Goal: Task Accomplishment & Management: Use online tool/utility

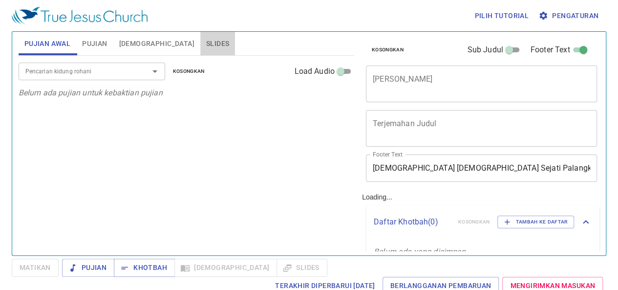
click at [206, 38] on span "Slides" at bounding box center [217, 44] width 23 height 12
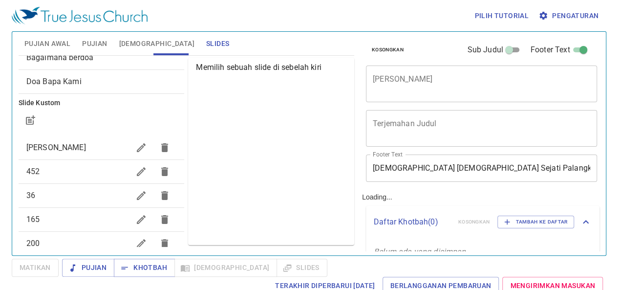
scroll to position [56, 0]
click at [135, 171] on icon "button" at bounding box center [141, 170] width 12 height 12
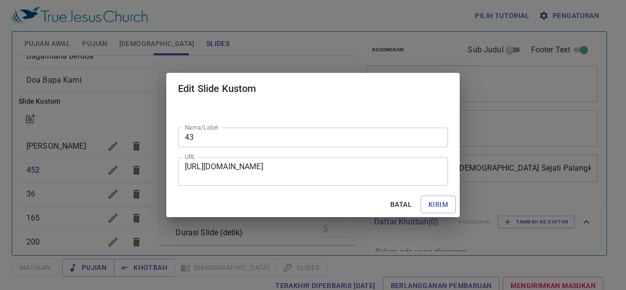
click at [117, 170] on div "Edit Slide Kustom Nama/Label 43 Nama/Label URL [URL][DOMAIN_NAME] URL Batal Kir…" at bounding box center [313, 145] width 626 height 290
click at [228, 137] on input "43" at bounding box center [313, 138] width 270 height 20
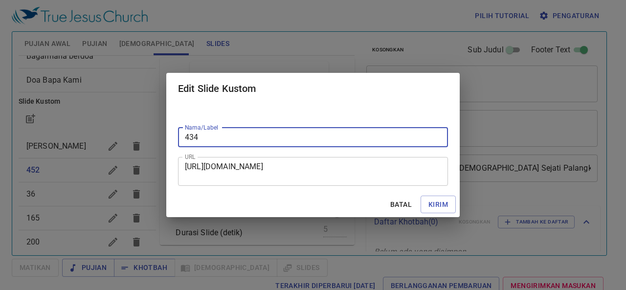
type input "434"
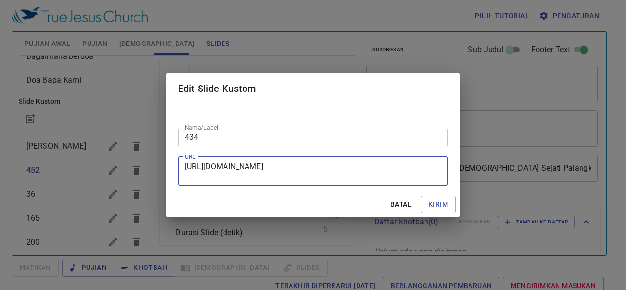
drag, startPoint x: 340, startPoint y: 175, endPoint x: 151, endPoint y: 157, distance: 190.5
click at [151, 157] on div "Edit Slide Kustom Nama/Label 434 Nama/Label URL [URL][DOMAIN_NAME] URL Batal Ki…" at bounding box center [313, 145] width 626 height 290
paste textarea "msExu_hfFnRY473TZAOE02m654XF8iVL"
type textarea "[URL][DOMAIN_NAME]"
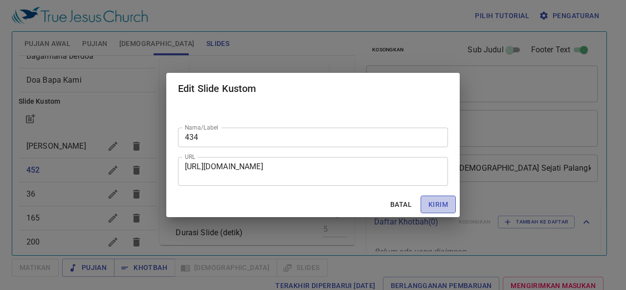
click at [445, 207] on span "Kirim" at bounding box center [438, 204] width 20 height 12
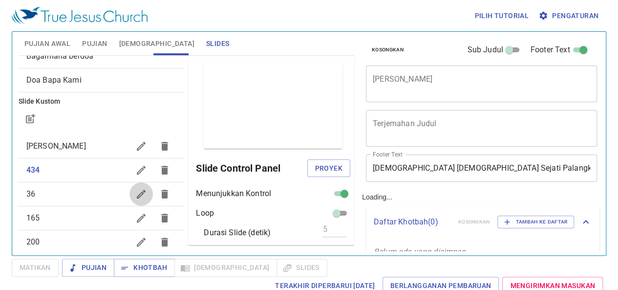
click at [130, 201] on button "button" at bounding box center [141, 193] width 23 height 23
checkbox input "false"
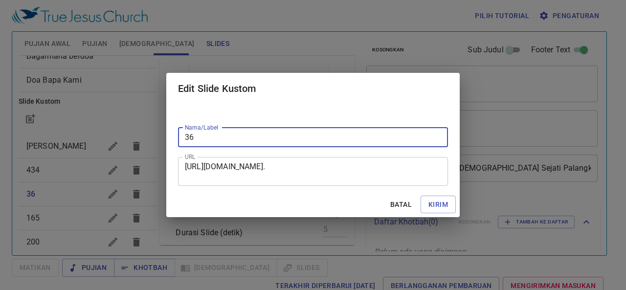
type input "3"
type input "189"
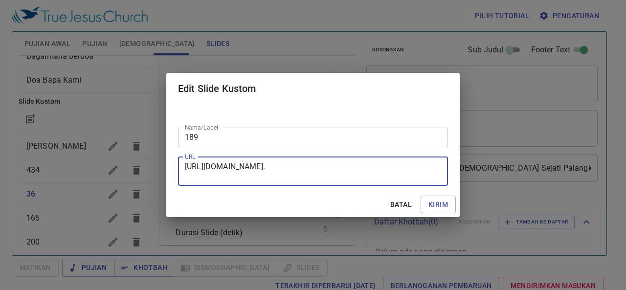
drag, startPoint x: 352, startPoint y: 174, endPoint x: 173, endPoint y: 163, distance: 180.2
click at [173, 163] on div "Nama/Label 189 Nama/Label URL [URL][DOMAIN_NAME]. URL" at bounding box center [312, 147] width 293 height 87
paste textarea "0d-7Jv01J646HOk4bcBiWvAzb9S4fNux/edit?slide=id.p1#slide=id.p1"
type textarea "[URL][DOMAIN_NAME]"
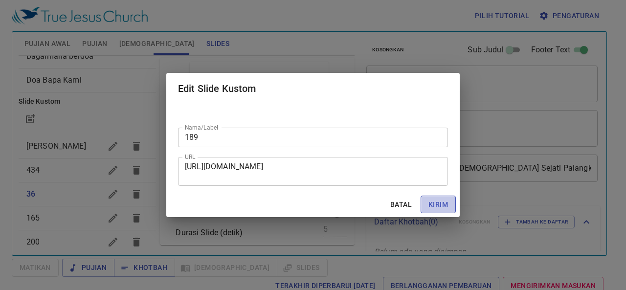
click at [446, 205] on span "Kirim" at bounding box center [438, 204] width 20 height 12
checkbox input "true"
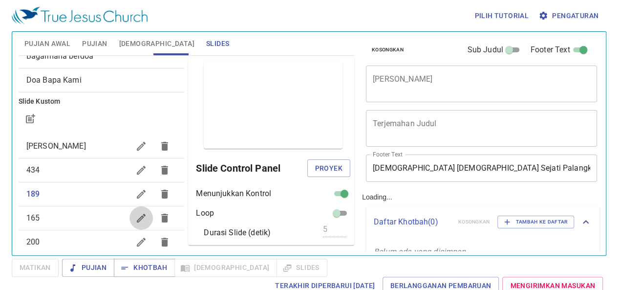
click at [135, 216] on icon "button" at bounding box center [141, 218] width 12 height 12
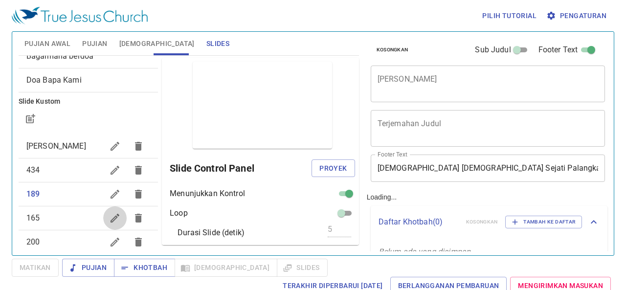
checkbox input "false"
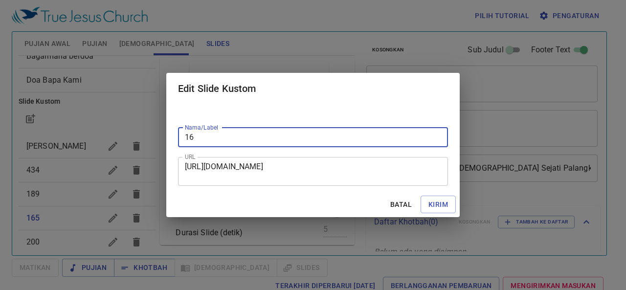
type input "1"
type input "523"
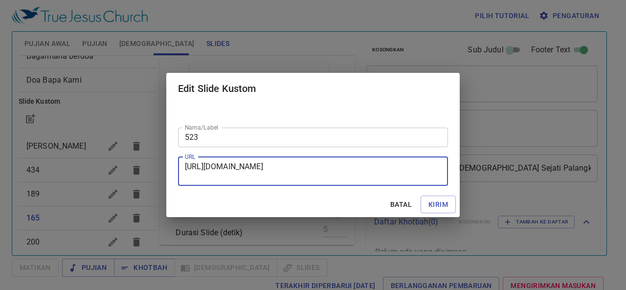
drag, startPoint x: 393, startPoint y: 179, endPoint x: 133, endPoint y: 155, distance: 260.6
click at [133, 155] on div "Edit Slide Kustom Nama/Label 523 Nama/Label URL [URL][DOMAIN_NAME] URL Batal Ki…" at bounding box center [313, 145] width 626 height 290
paste textarea "eFl5jymY-zfiDml3bOL15d9WUbAtCUbD"
type textarea "[URL][DOMAIN_NAME]"
click at [438, 199] on span "Kirim" at bounding box center [438, 204] width 20 height 12
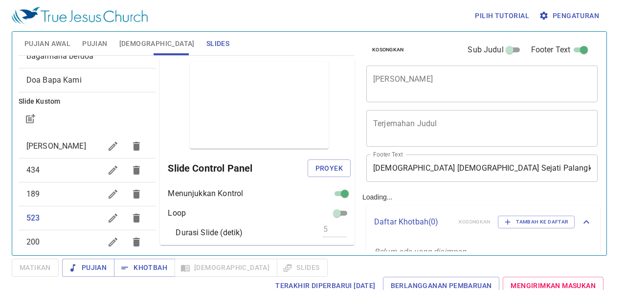
checkbox input "true"
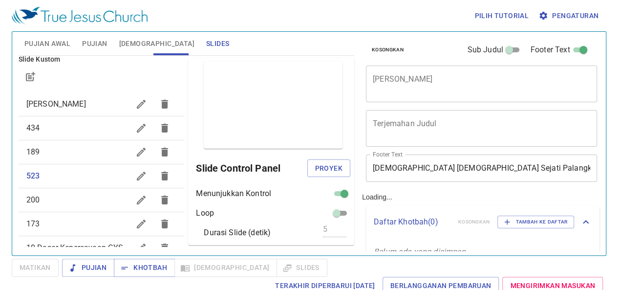
scroll to position [100, 0]
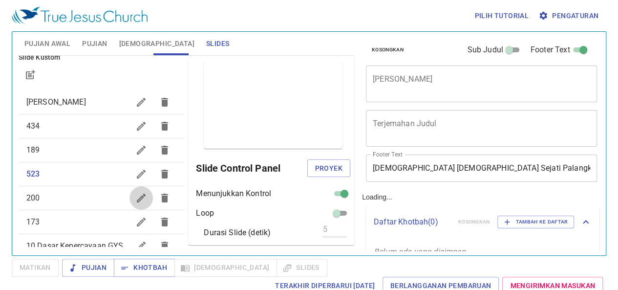
click at [130, 195] on button "button" at bounding box center [141, 197] width 23 height 23
checkbox input "false"
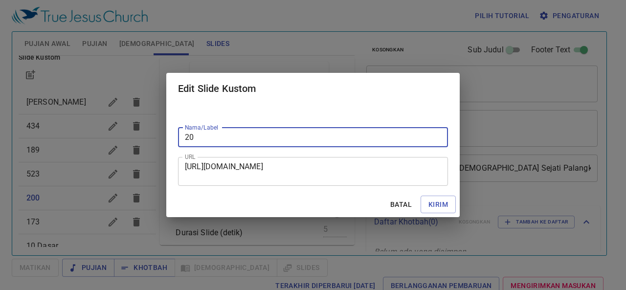
type input "2"
type input "217"
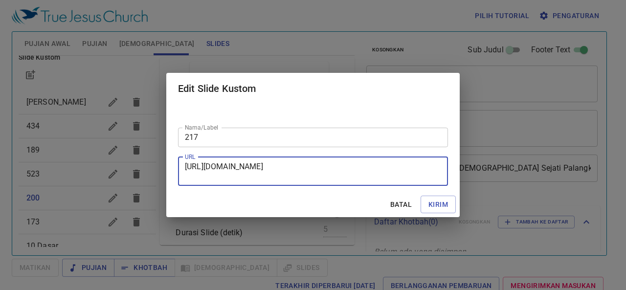
drag, startPoint x: 313, startPoint y: 177, endPoint x: 150, endPoint y: 151, distance: 165.3
click at [150, 151] on div "Edit Slide Kustom Nama/Label 217 Nama/Label URL [URL][DOMAIN_NAME] URL Batal Ki…" at bounding box center [313, 145] width 626 height 290
paste textarea "zZ-1MJmHOQSygT2jgOl71JVJHoycvJUw"
type textarea "[URL][DOMAIN_NAME]"
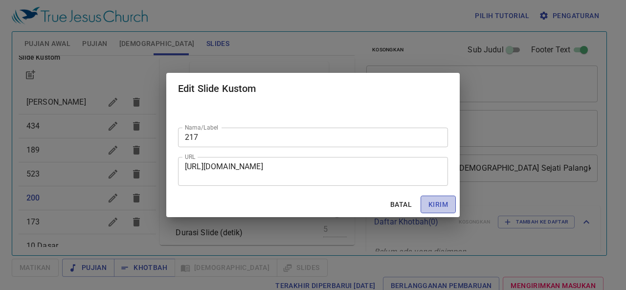
click at [431, 201] on span "Kirim" at bounding box center [438, 204] width 20 height 12
checkbox input "true"
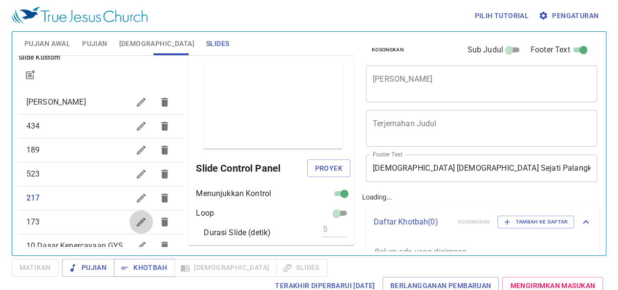
click at [135, 217] on icon "button" at bounding box center [141, 222] width 12 height 12
checkbox input "false"
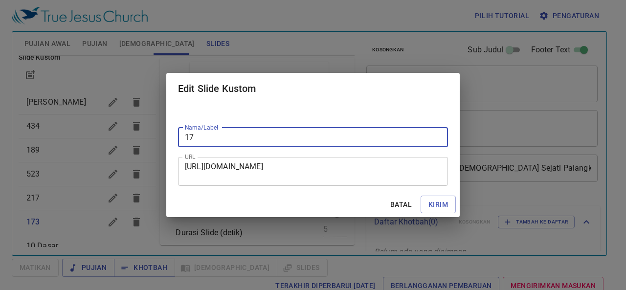
type input "1"
type input "216"
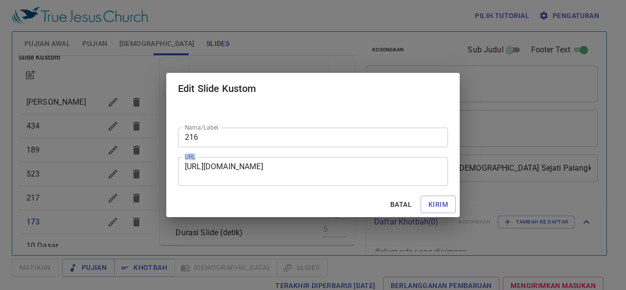
drag, startPoint x: 375, startPoint y: 181, endPoint x: 175, endPoint y: 157, distance: 201.3
click at [175, 157] on div "Nama/Label 216 Nama/Label URL [URL][DOMAIN_NAME] URL" at bounding box center [312, 147] width 293 height 87
click at [372, 173] on textarea "[URL][DOMAIN_NAME]" at bounding box center [313, 171] width 256 height 19
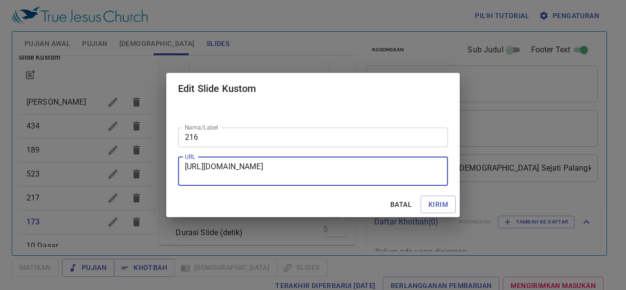
click at [372, 173] on textarea "[URL][DOMAIN_NAME]" at bounding box center [313, 171] width 256 height 19
click at [403, 173] on textarea "[URL][DOMAIN_NAME]" at bounding box center [313, 171] width 256 height 19
drag, startPoint x: 366, startPoint y: 175, endPoint x: 176, endPoint y: 166, distance: 189.8
click at [176, 166] on div "Nama/Label 216 Nama/Label URL [URL][DOMAIN_NAME] URL" at bounding box center [312, 147] width 293 height 87
paste textarea "adBG5zeiTPmdRy_2QmufOmoEhL4-[PERSON_NAME]"
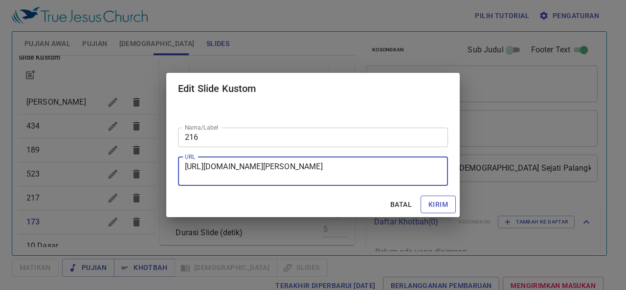
type textarea "[URL][DOMAIN_NAME][PERSON_NAME]"
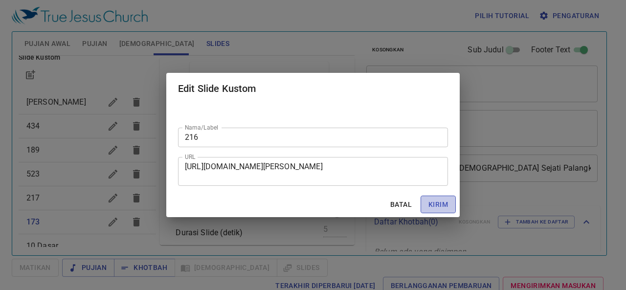
click at [443, 202] on span "Kirim" at bounding box center [438, 204] width 20 height 12
checkbox input "true"
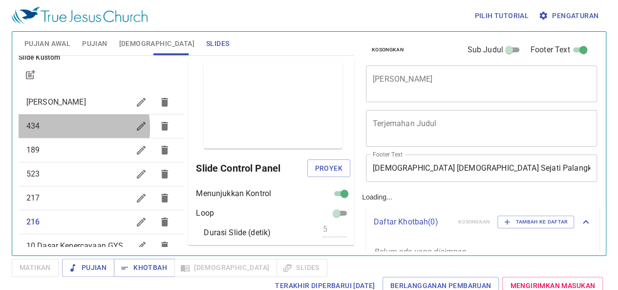
click at [43, 128] on span "434" at bounding box center [78, 126] width 104 height 12
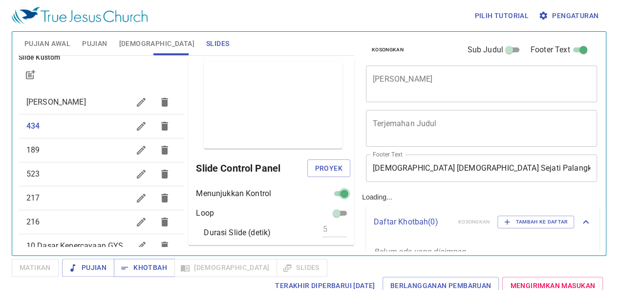
click at [332, 194] on input "checkbox" at bounding box center [344, 196] width 35 height 12
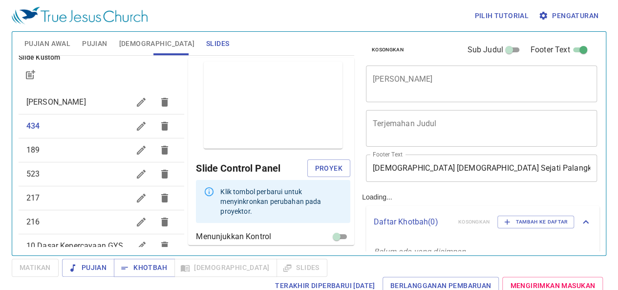
scroll to position [58, 0]
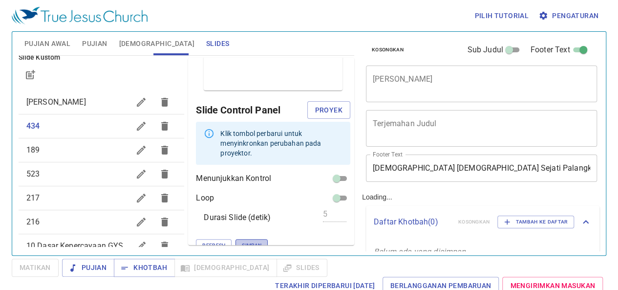
click at [242, 241] on span "Simpan" at bounding box center [252, 245] width 20 height 9
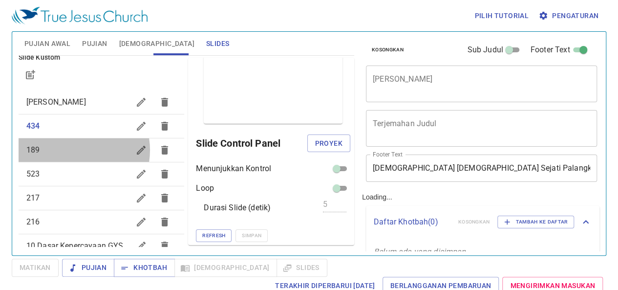
click at [72, 150] on span "189" at bounding box center [78, 150] width 104 height 12
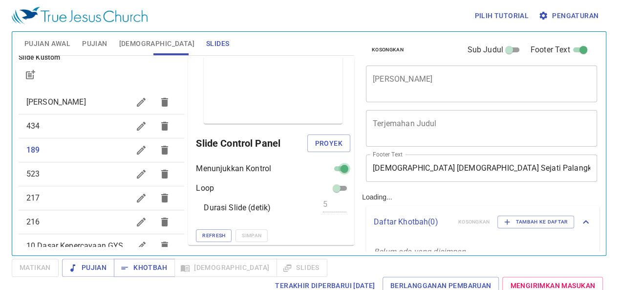
click at [334, 167] on input "checkbox" at bounding box center [344, 171] width 35 height 12
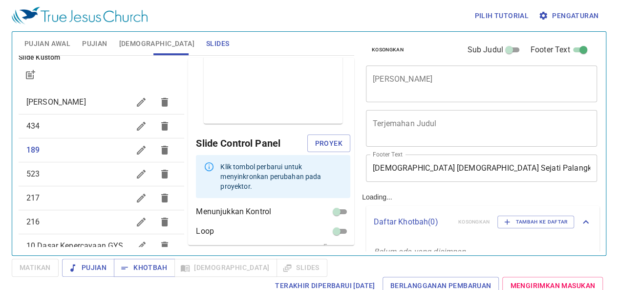
scroll to position [58, 0]
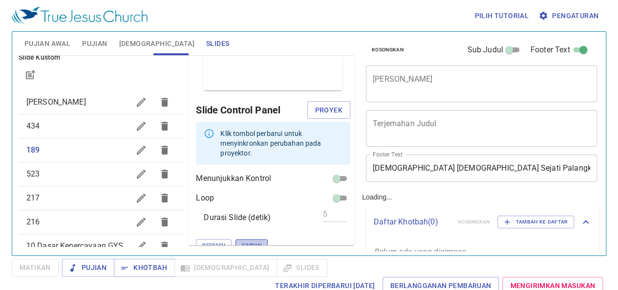
click at [242, 241] on span "Simpan" at bounding box center [252, 245] width 20 height 9
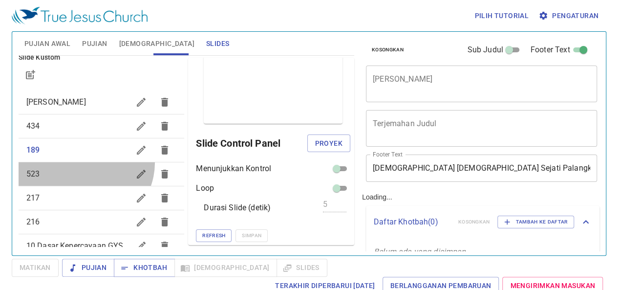
click at [84, 162] on div "523" at bounding box center [102, 173] width 166 height 23
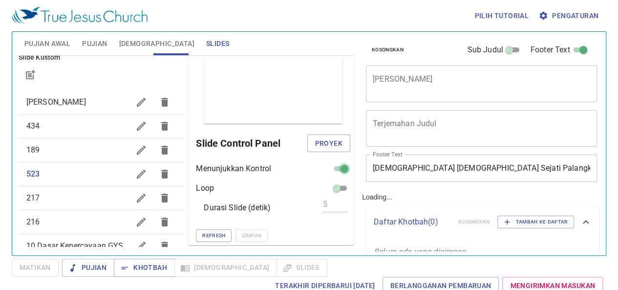
click at [327, 166] on input "checkbox" at bounding box center [344, 171] width 35 height 12
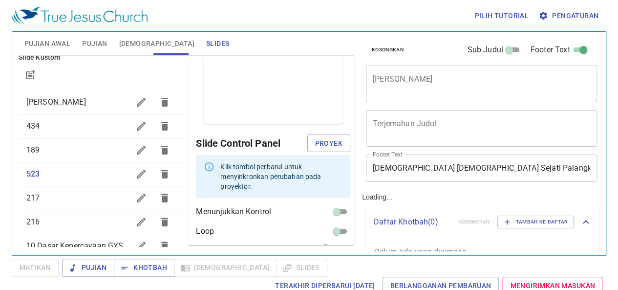
scroll to position [58, 0]
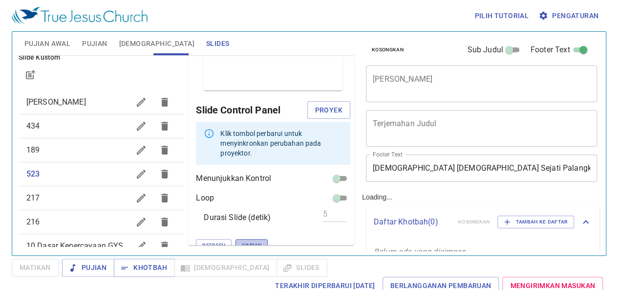
click at [242, 241] on span "Simpan" at bounding box center [252, 245] width 20 height 9
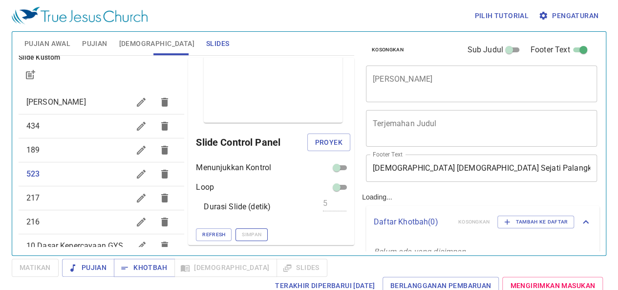
scroll to position [25, 0]
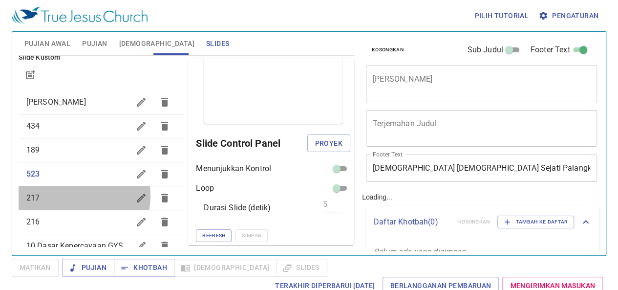
click at [74, 195] on span "217" at bounding box center [78, 198] width 104 height 12
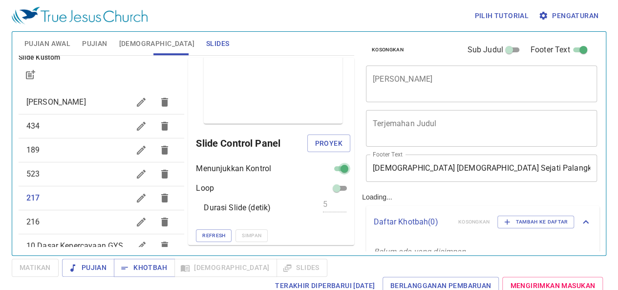
click at [330, 166] on input "checkbox" at bounding box center [344, 171] width 35 height 12
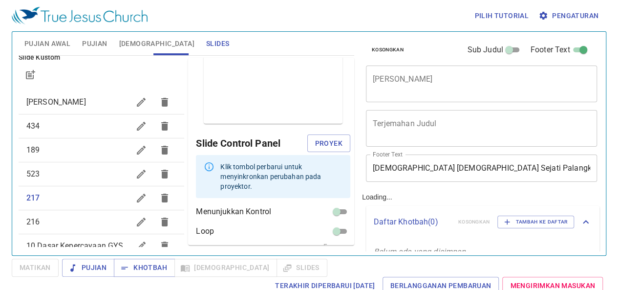
scroll to position [58, 0]
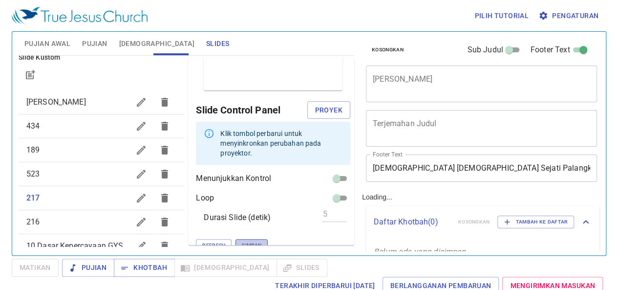
click at [242, 241] on span "Simpan" at bounding box center [252, 245] width 20 height 9
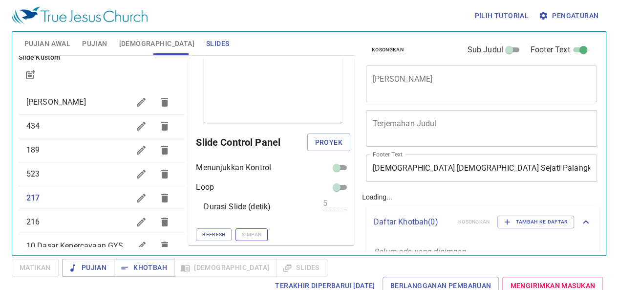
scroll to position [25, 0]
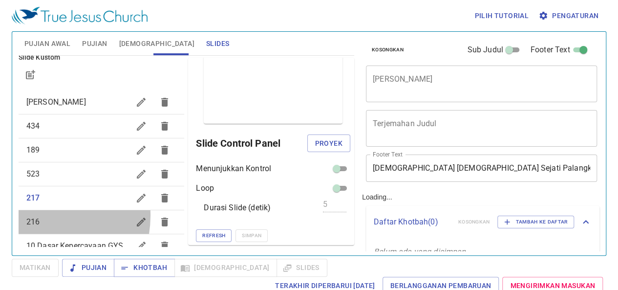
click at [35, 215] on div "216" at bounding box center [102, 221] width 166 height 23
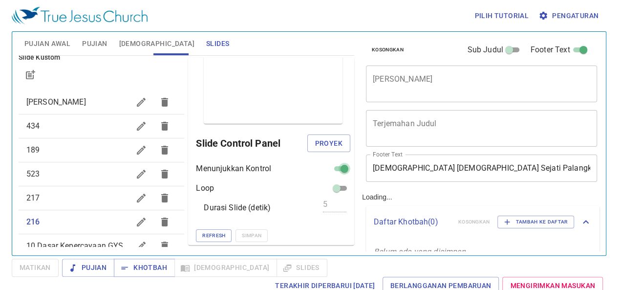
click at [333, 169] on input "checkbox" at bounding box center [344, 171] width 35 height 12
checkbox input "false"
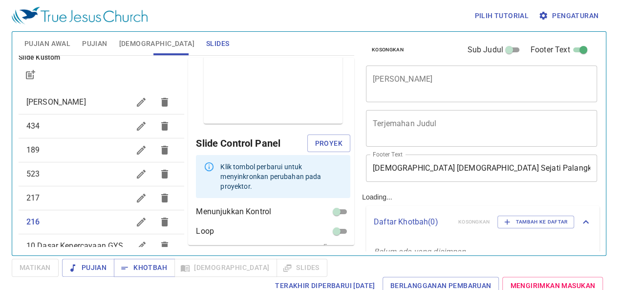
scroll to position [58, 0]
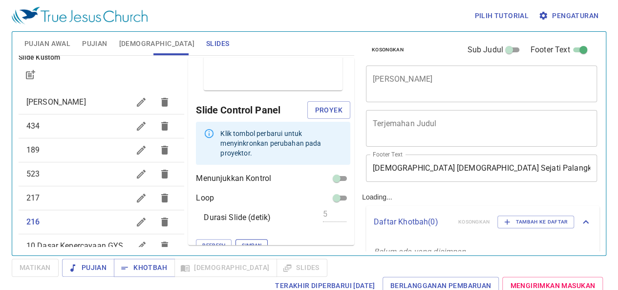
click at [242, 241] on span "Simpan" at bounding box center [252, 245] width 20 height 9
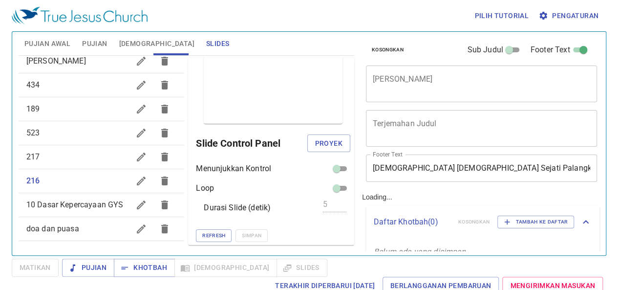
scroll to position [155, 0]
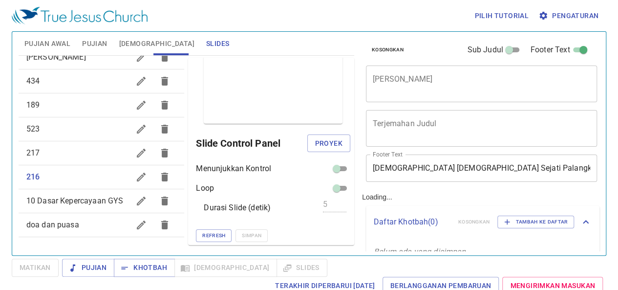
click at [68, 203] on span "10 Dasar Kepercayaan GYS" at bounding box center [74, 200] width 97 height 9
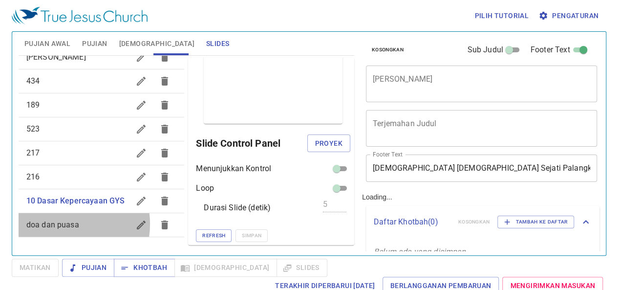
click at [59, 224] on span "doa dan puasa" at bounding box center [52, 224] width 53 height 9
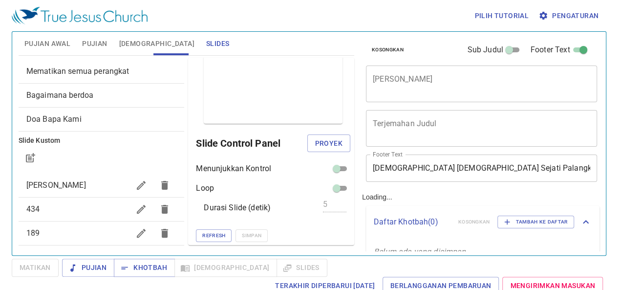
scroll to position [16, 0]
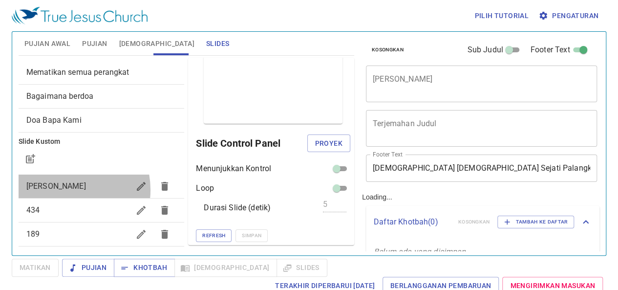
click at [64, 189] on span "[PERSON_NAME]" at bounding box center [56, 185] width 60 height 9
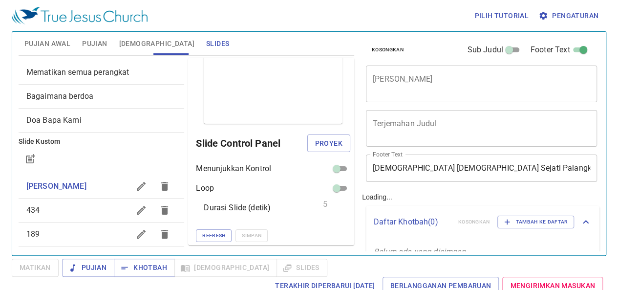
scroll to position [0, 0]
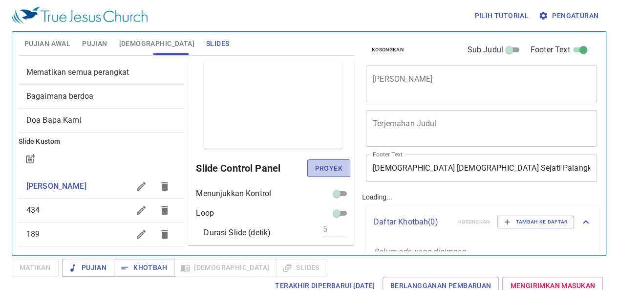
click at [315, 170] on span "Proyek" at bounding box center [328, 168] width 27 height 12
